Goal: Task Accomplishment & Management: Manage account settings

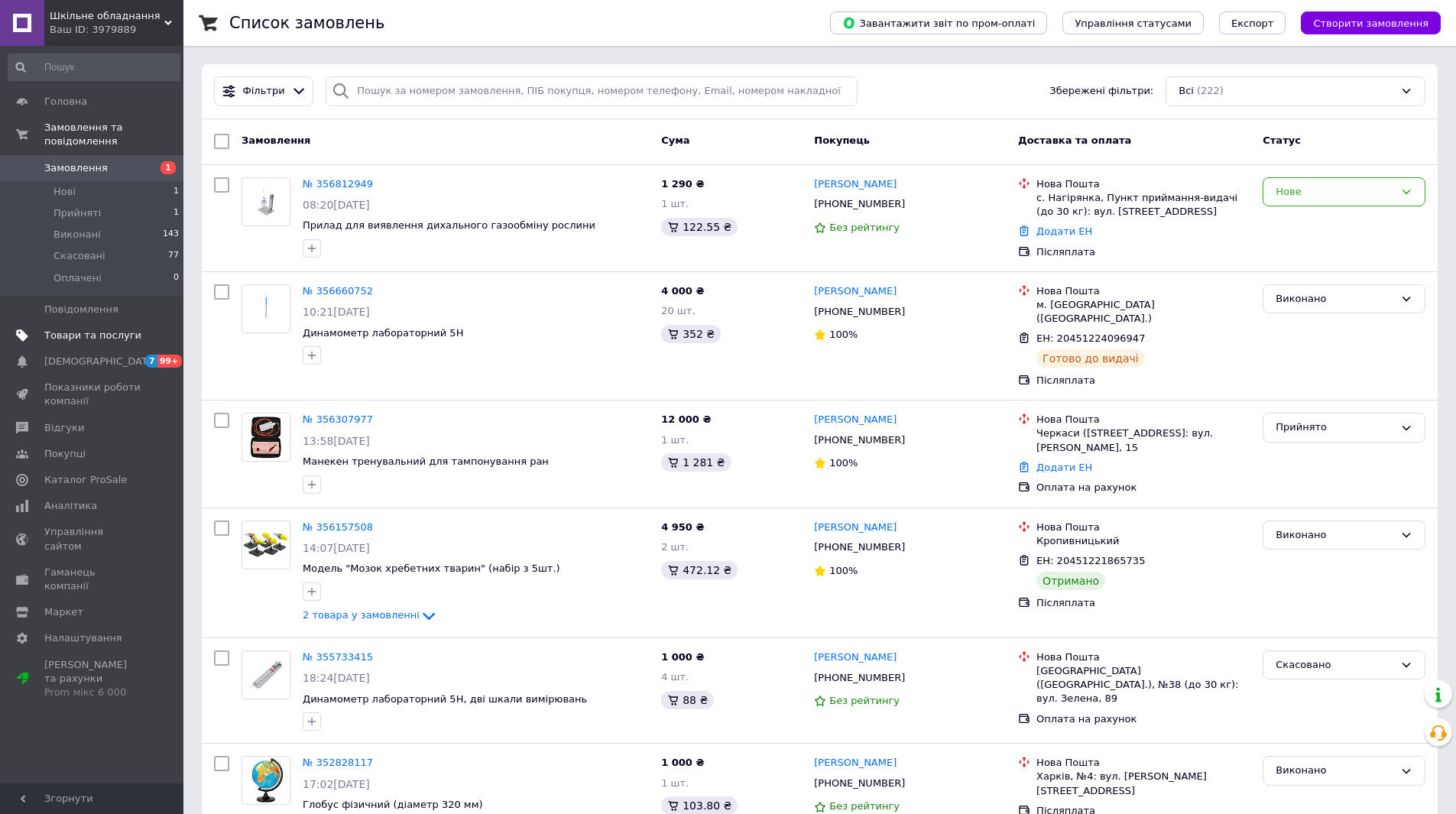
click at [71, 328] on span "Товари та послуги" at bounding box center [93, 335] width 97 height 14
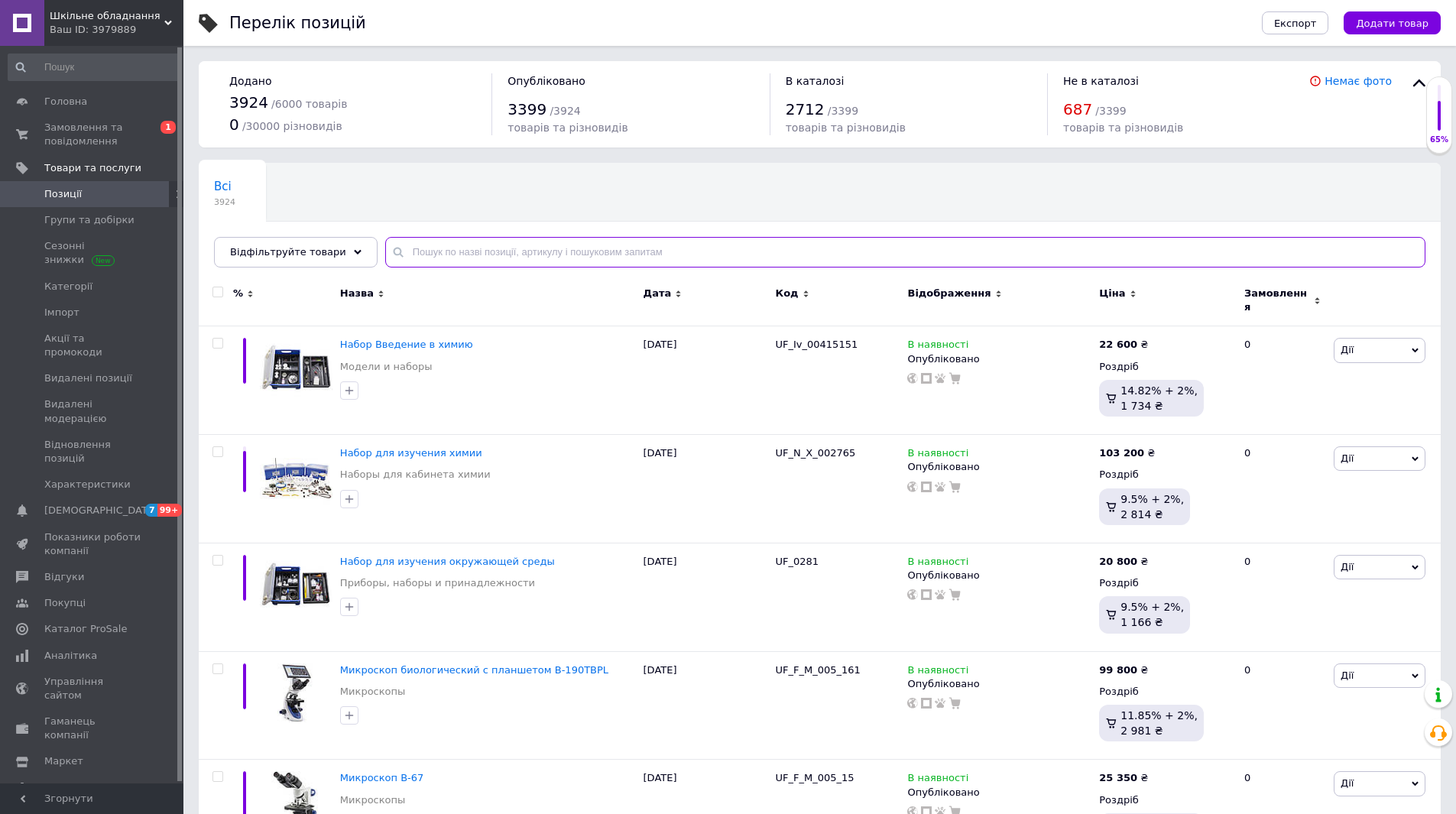
click at [575, 246] on input "text" at bounding box center [905, 252] width 1040 height 31
paste input "Ф02-2"
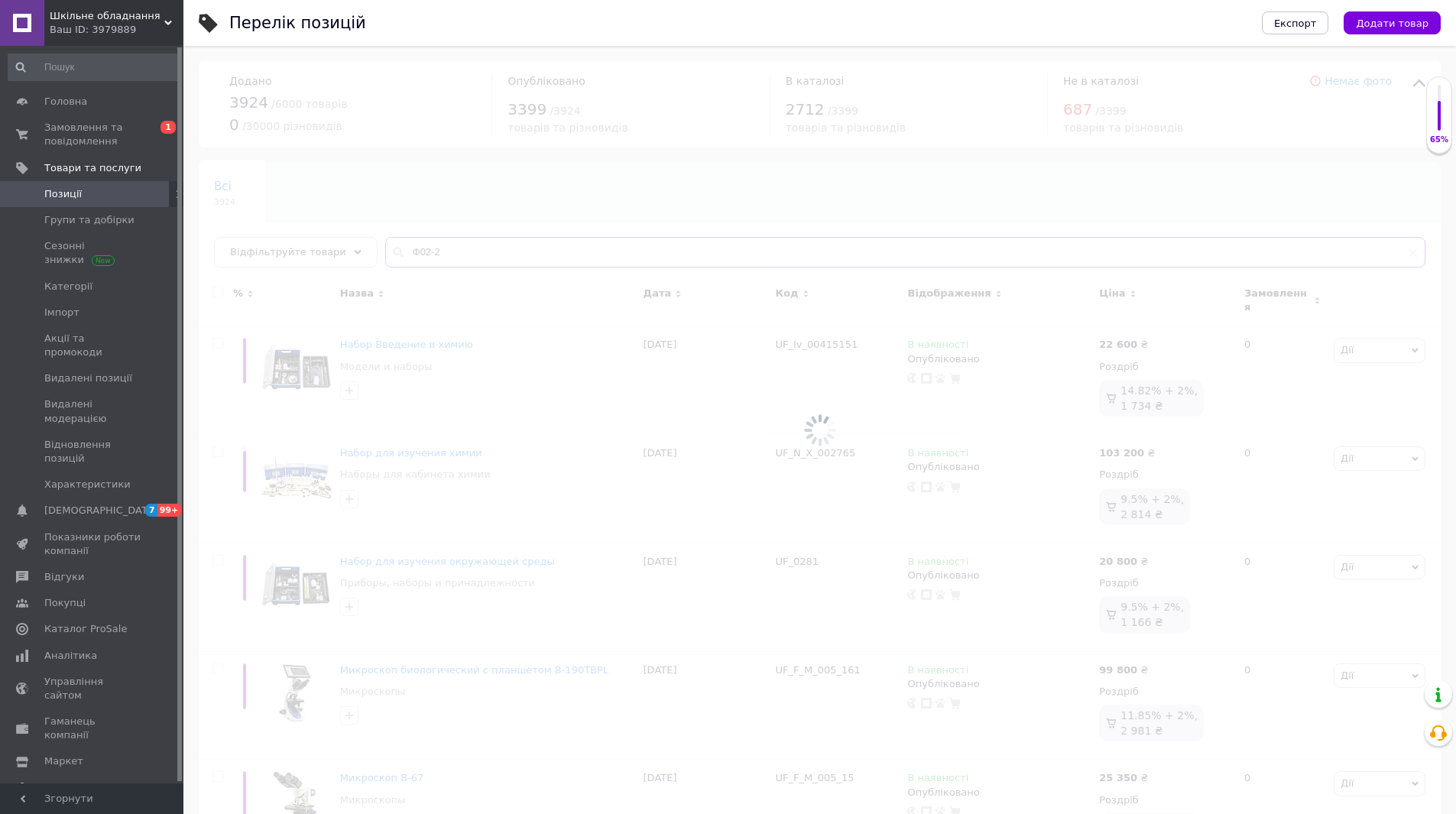
type input "Ф02-2"
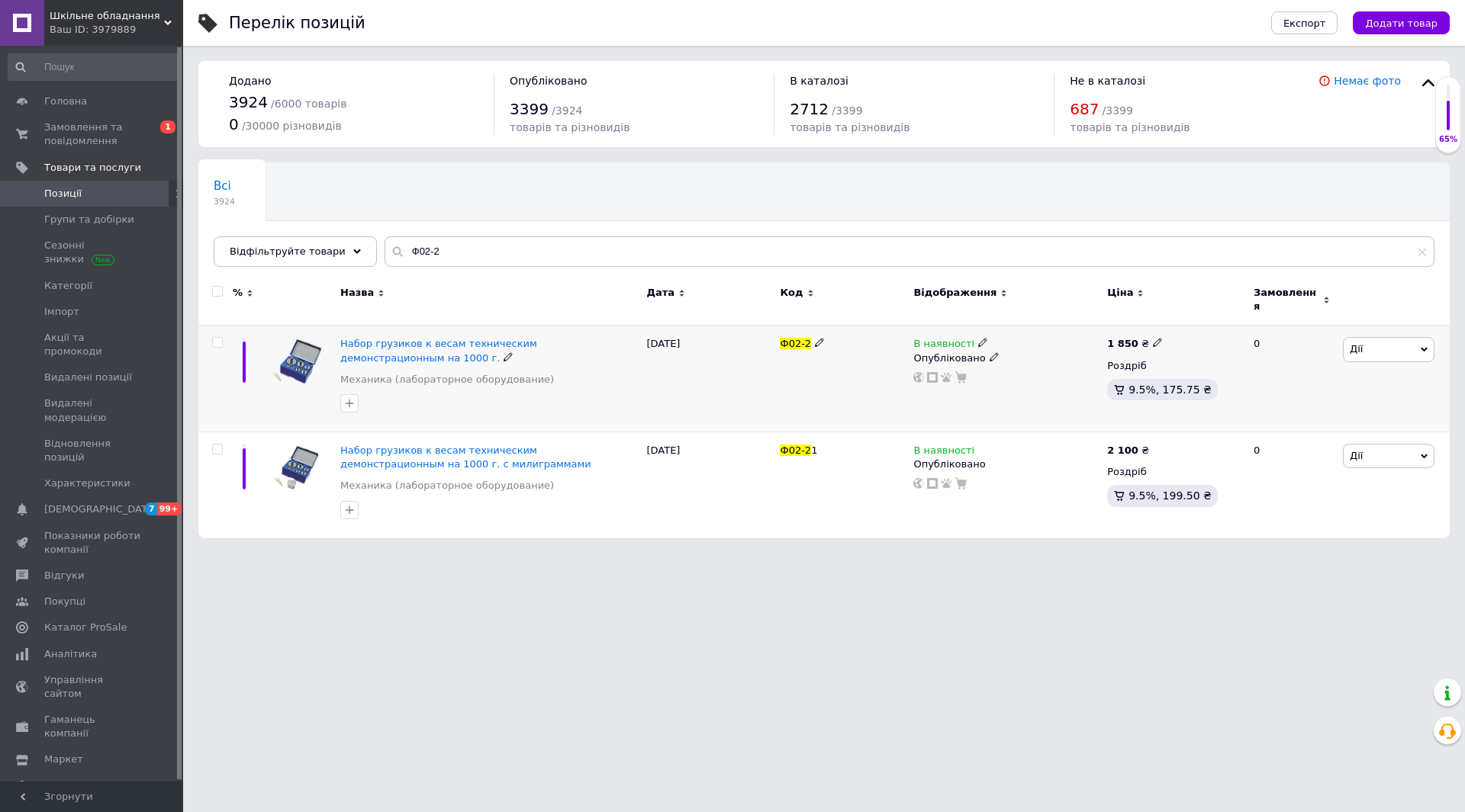
click at [1411, 338] on span "Дії" at bounding box center [1389, 349] width 92 height 24
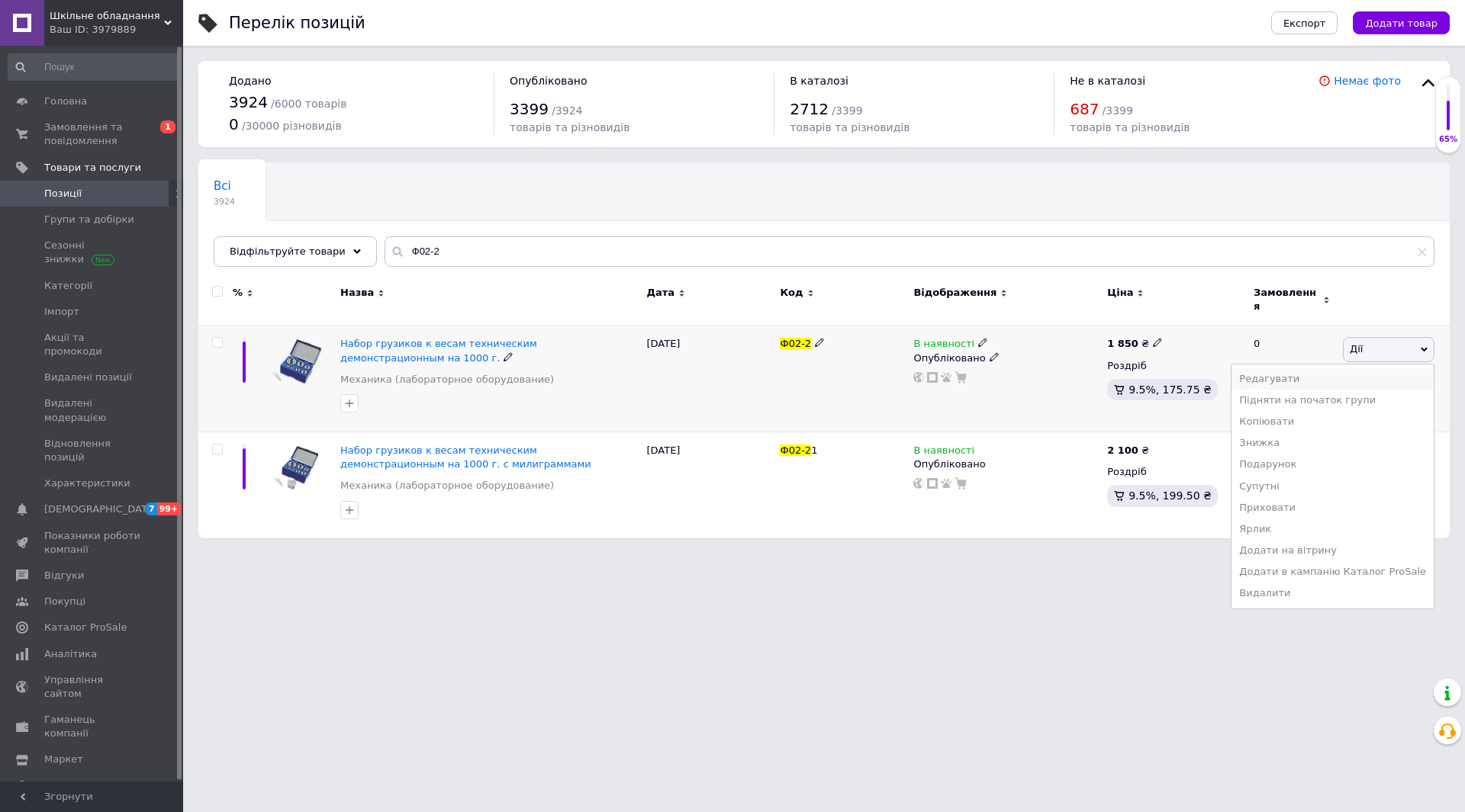
click at [1290, 368] on li "Редагувати" at bounding box center [1333, 379] width 202 height 21
